Goal: Task Accomplishment & Management: Use online tool/utility

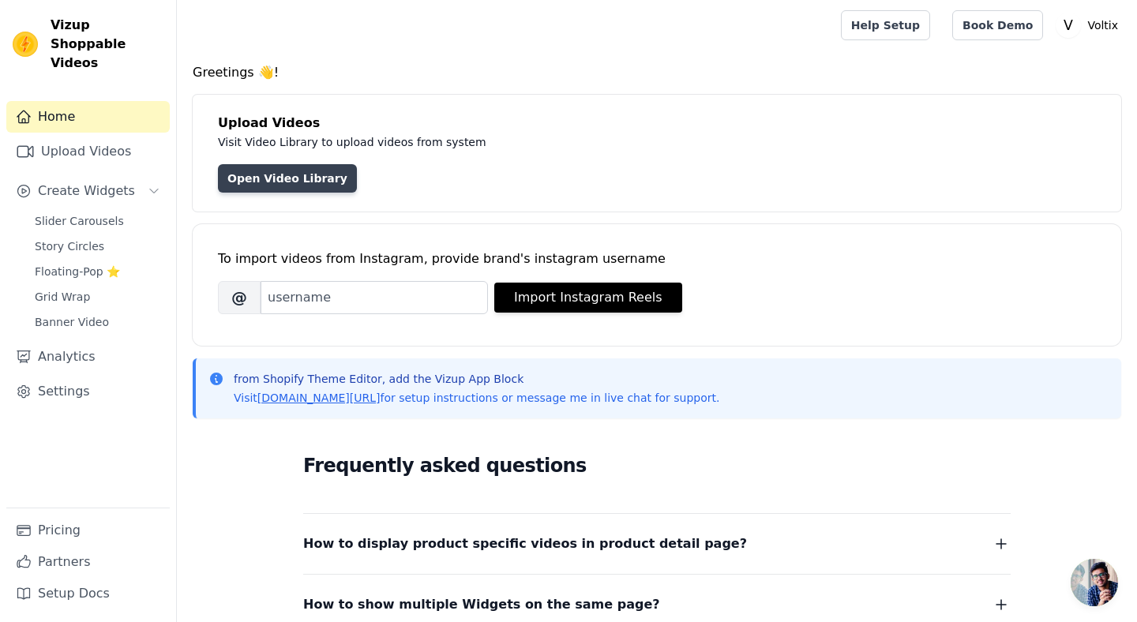
click at [314, 164] on link "Open Video Library" at bounding box center [287, 178] width 139 height 28
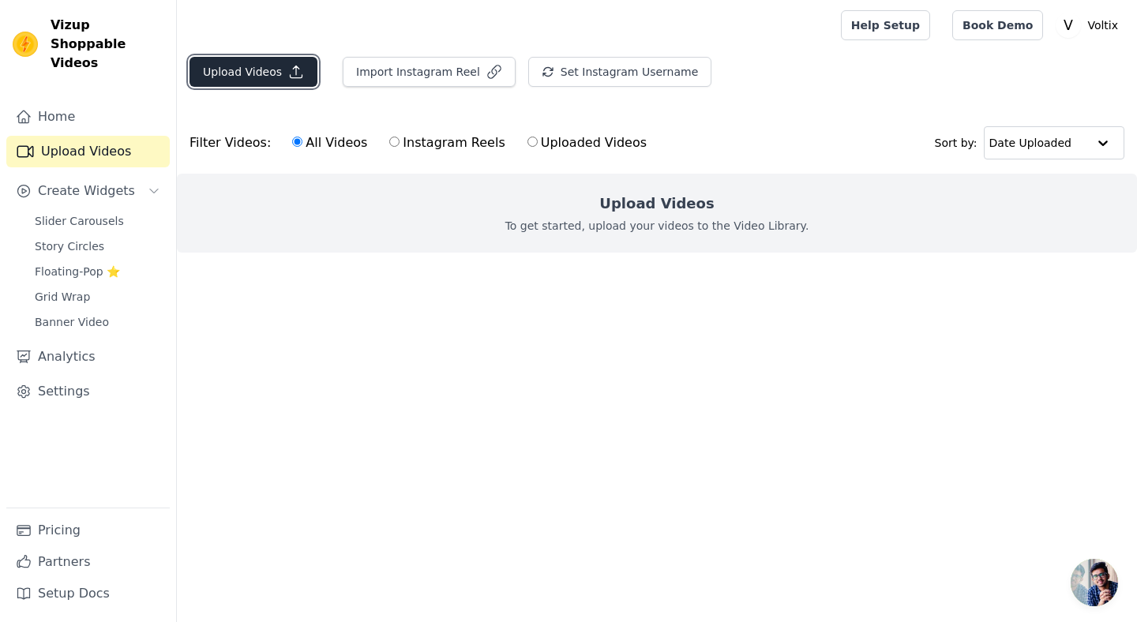
click at [271, 79] on button "Upload Videos" at bounding box center [253, 72] width 128 height 30
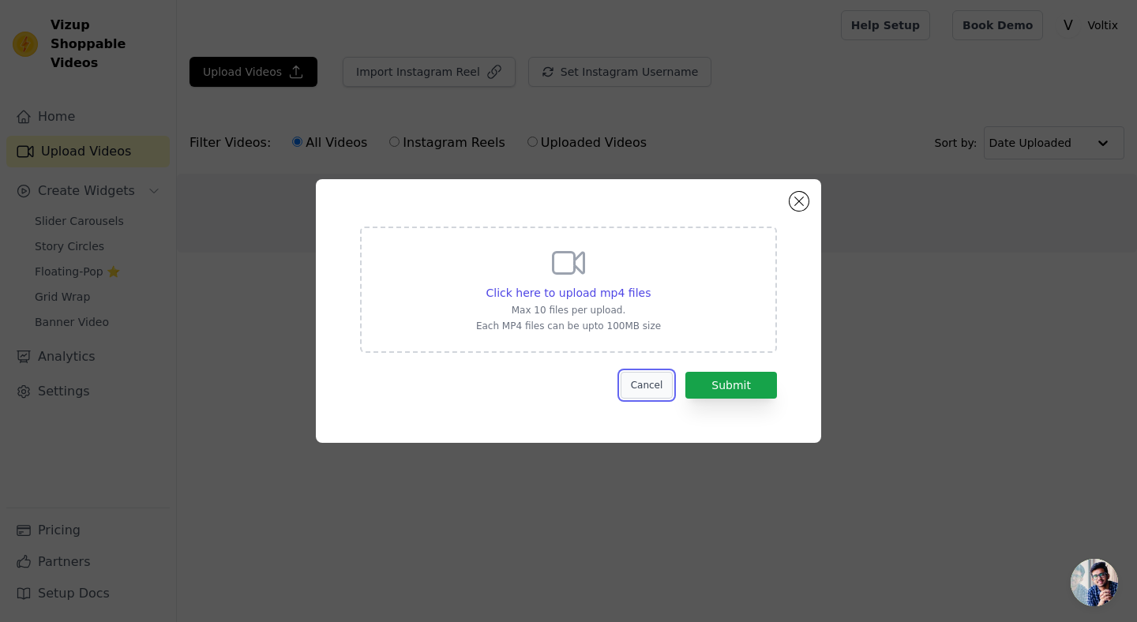
click at [653, 392] on button "Cancel" at bounding box center [647, 385] width 53 height 27
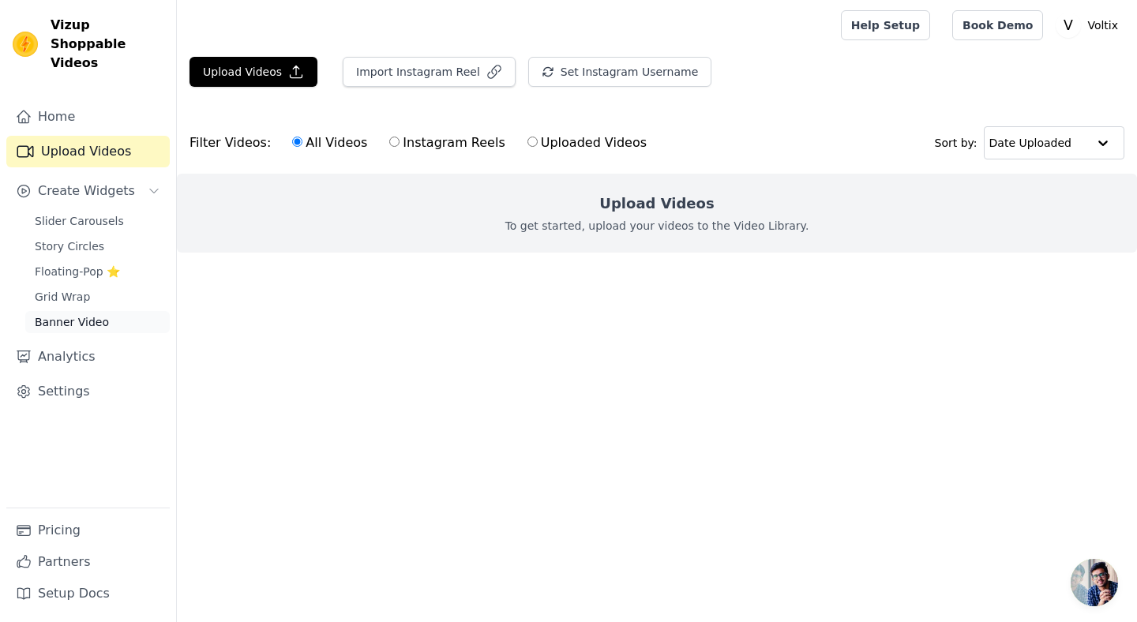
click at [100, 314] on span "Banner Video" at bounding box center [72, 322] width 74 height 16
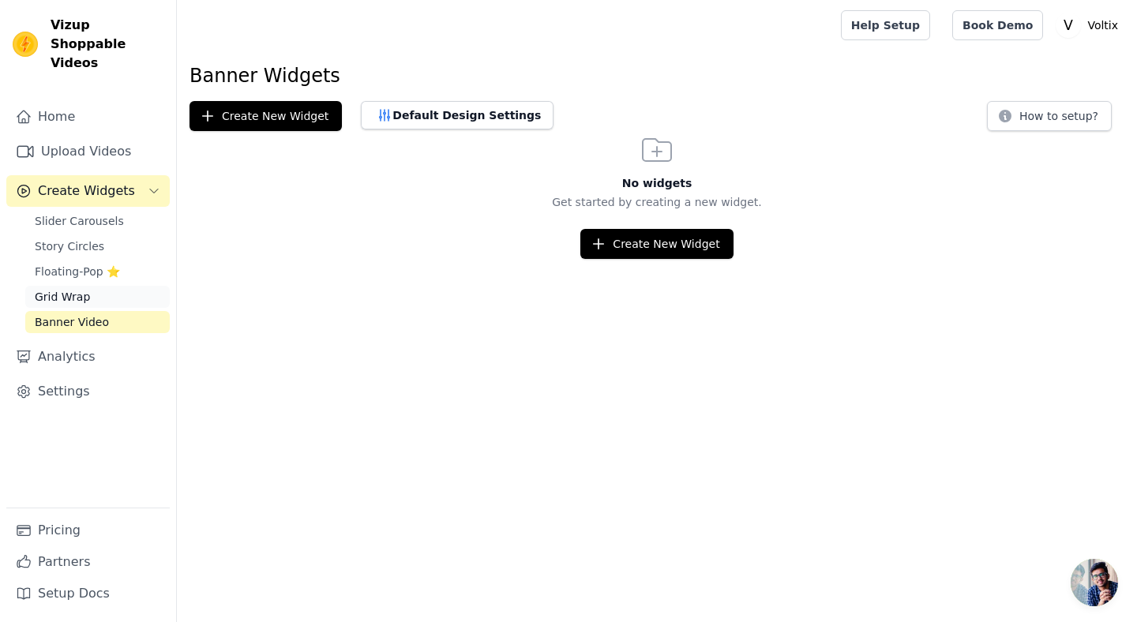
click at [104, 287] on link "Grid Wrap" at bounding box center [97, 297] width 144 height 22
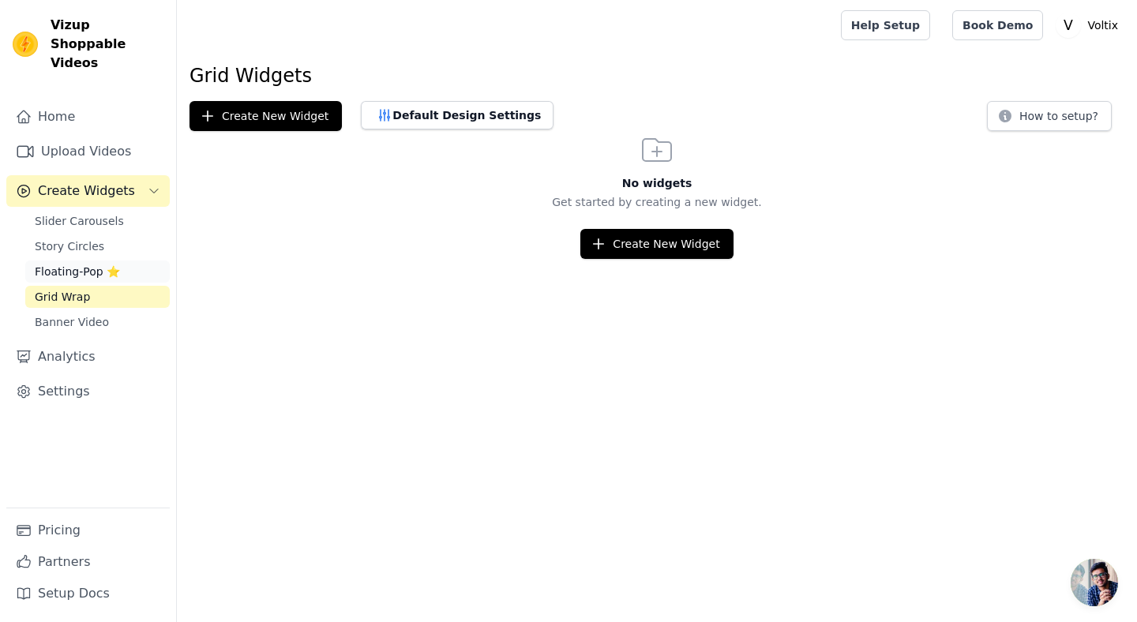
click at [114, 264] on span "Floating-Pop ⭐" at bounding box center [77, 272] width 85 height 16
